Goal: Information Seeking & Learning: Learn about a topic

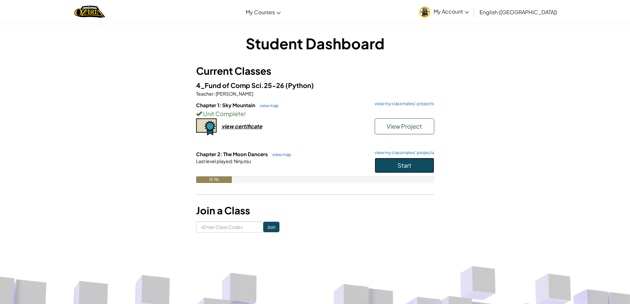
click at [411, 158] on button "Start" at bounding box center [405, 165] width 60 height 15
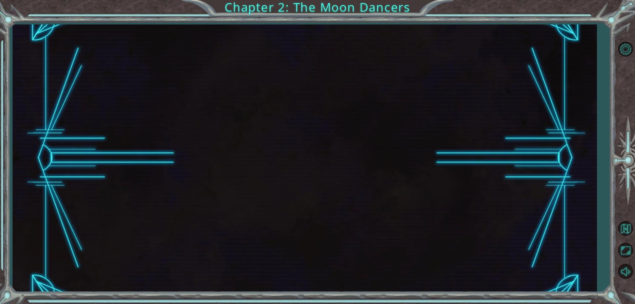
click at [407, 166] on div at bounding box center [305, 158] width 584 height 268
click at [399, 171] on div at bounding box center [305, 158] width 584 height 268
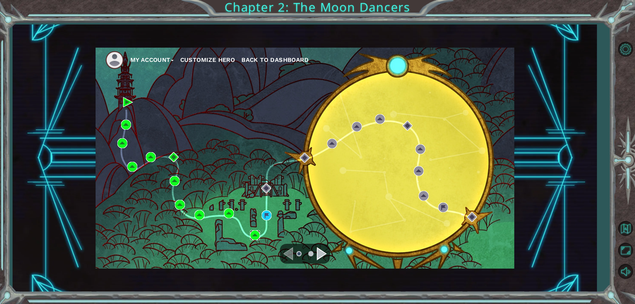
click at [252, 232] on img at bounding box center [255, 235] width 10 height 10
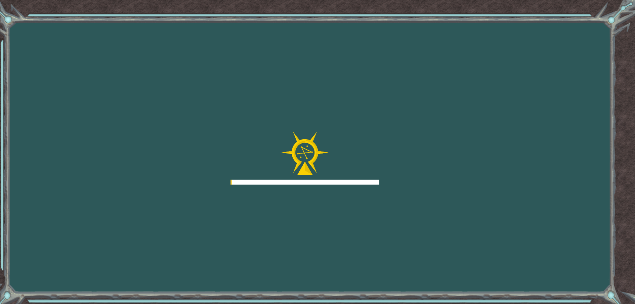
click at [256, 236] on div "Goals Error loading from server. Try refreshing the page. You'll need to join a…" at bounding box center [317, 152] width 635 height 304
click at [253, 232] on div "Goals Error loading from server. Try refreshing the page. You'll need to join a…" at bounding box center [317, 152] width 635 height 304
click at [250, 233] on div "Goals Error loading from server. Try refreshing the page. You'll need to join a…" at bounding box center [317, 152] width 635 height 304
